Goal: Task Accomplishment & Management: Complete application form

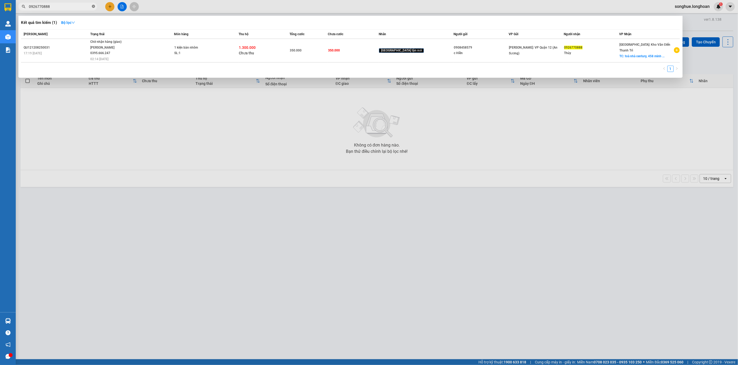
click at [92, 8] on icon "close-circle" at bounding box center [93, 6] width 3 height 3
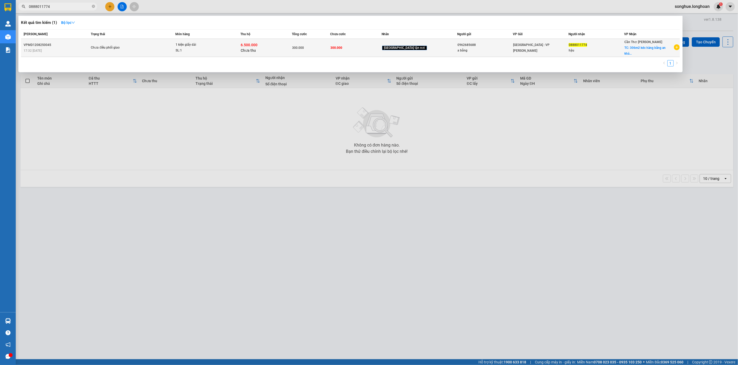
type input "0888011774"
click at [121, 45] on div "Chưa điều phối giao" at bounding box center [110, 48] width 39 height 6
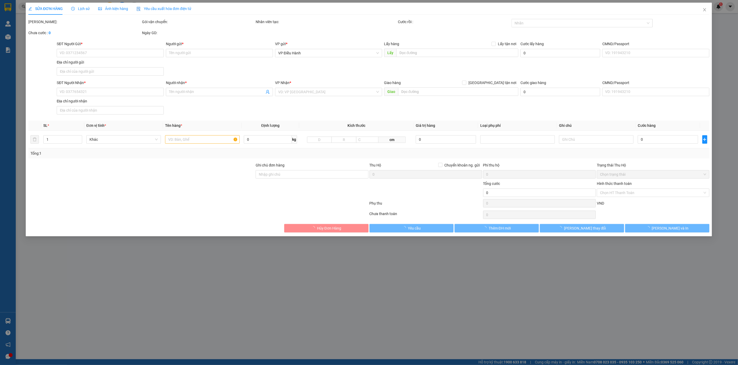
type input "0962685688"
type input "a bằng"
type input "0888011774"
type input "hậu"
checkbox input "true"
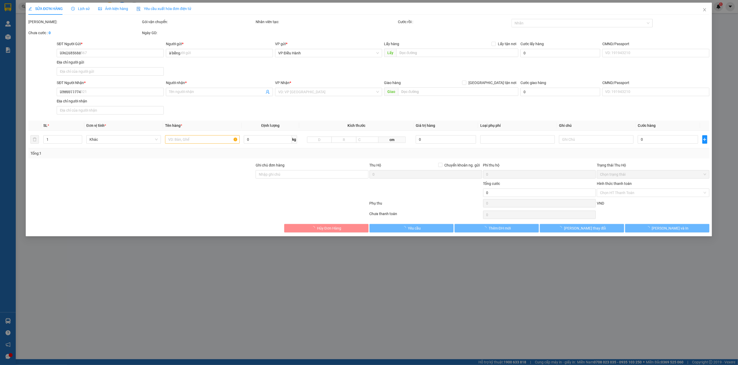
type input "306m2 kdc hàng bằng an khánh ninh kiều [GEOGRAPHIC_DATA]"
type input "300.000"
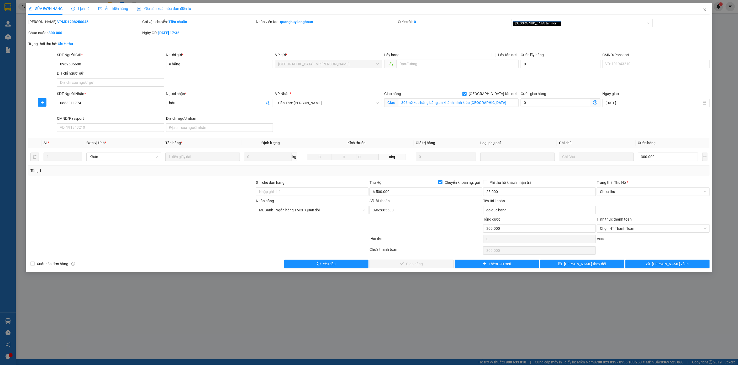
click at [85, 11] on div "Lịch sử" at bounding box center [80, 9] width 19 height 6
